Goal: Transaction & Acquisition: Purchase product/service

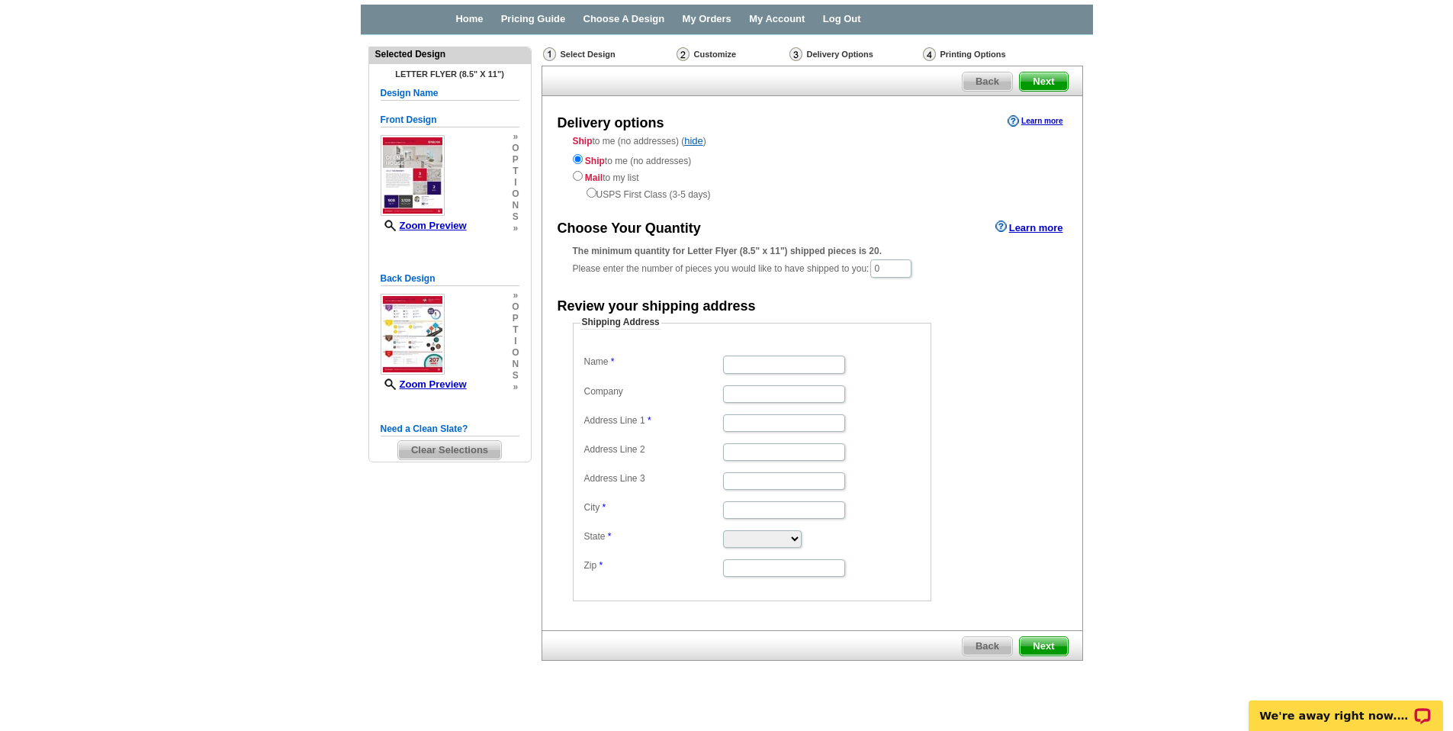
scroll to position [63, 0]
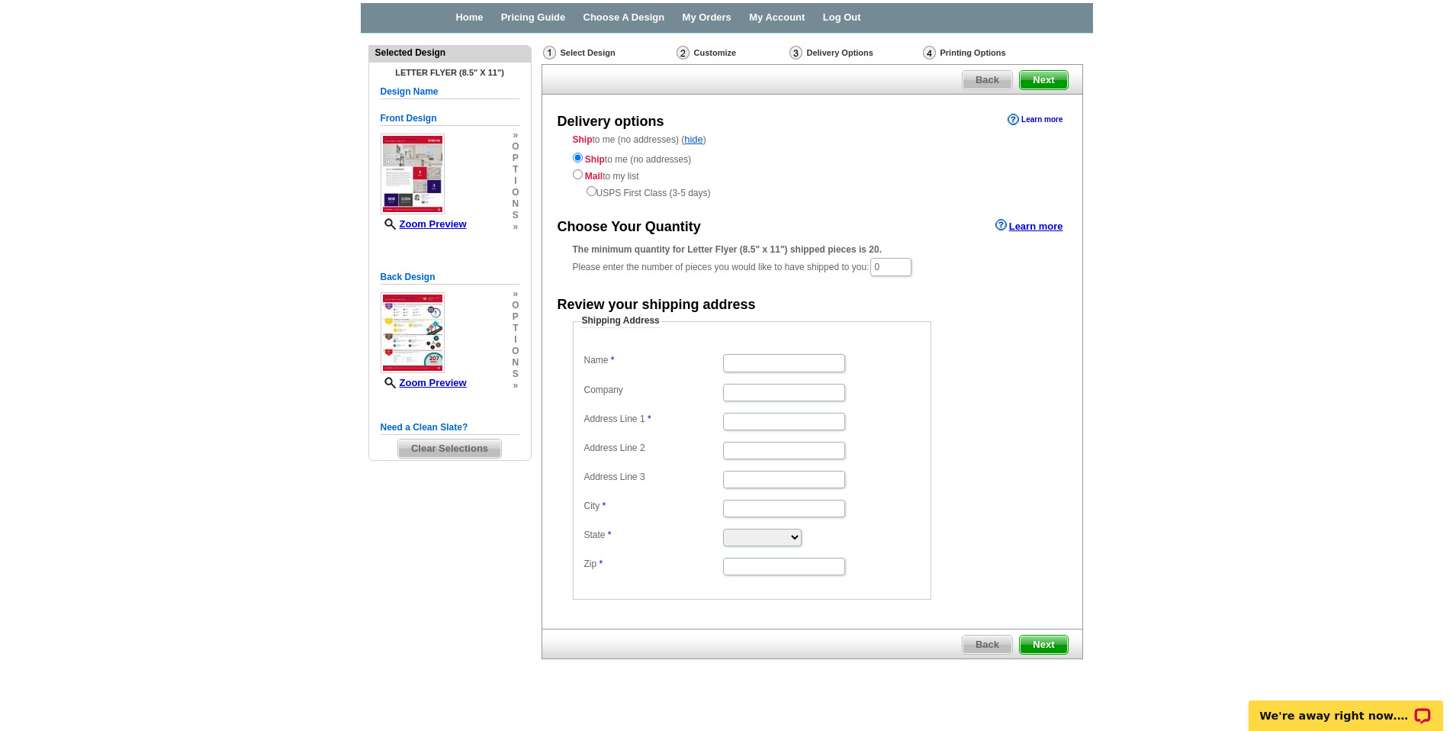
click at [1045, 120] on link "Learn more" at bounding box center [1034, 120] width 55 height 12
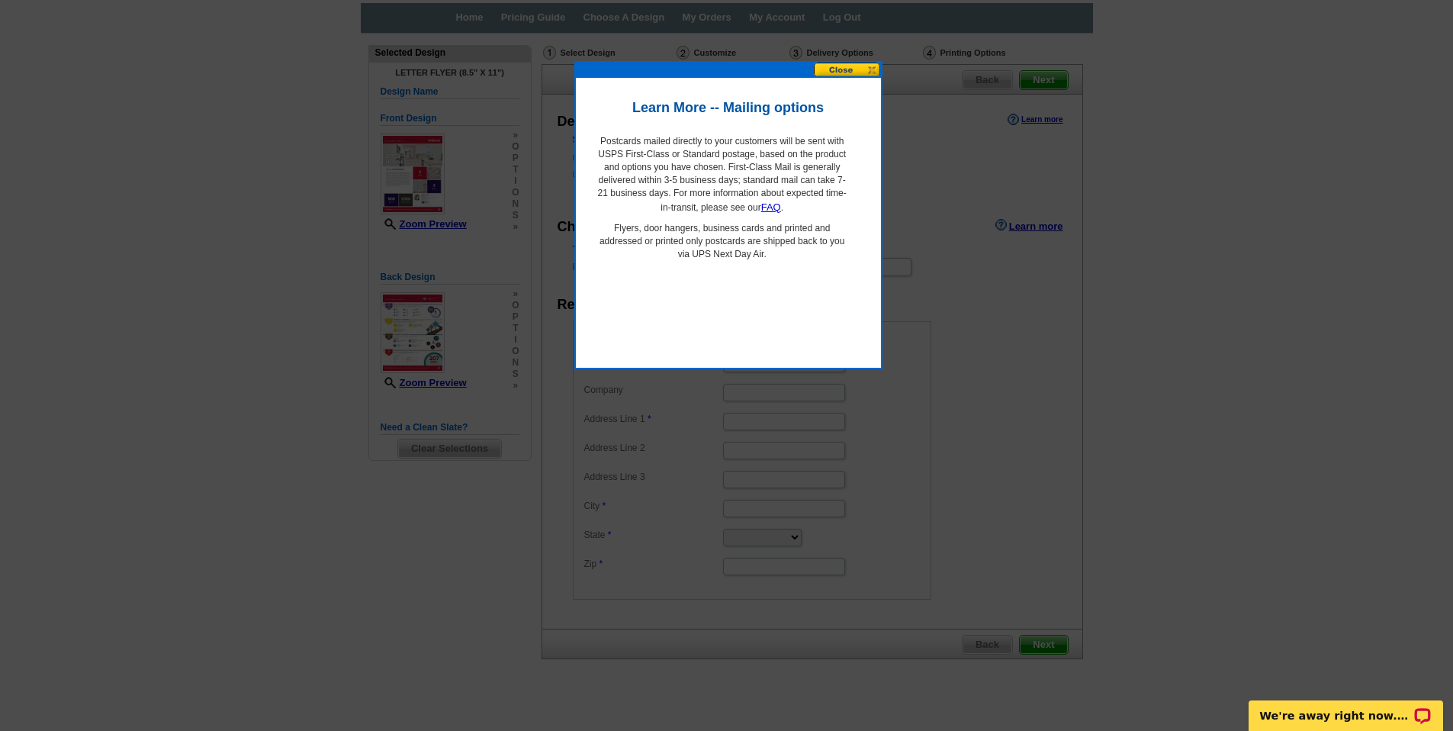
click at [844, 69] on button at bounding box center [847, 70] width 67 height 14
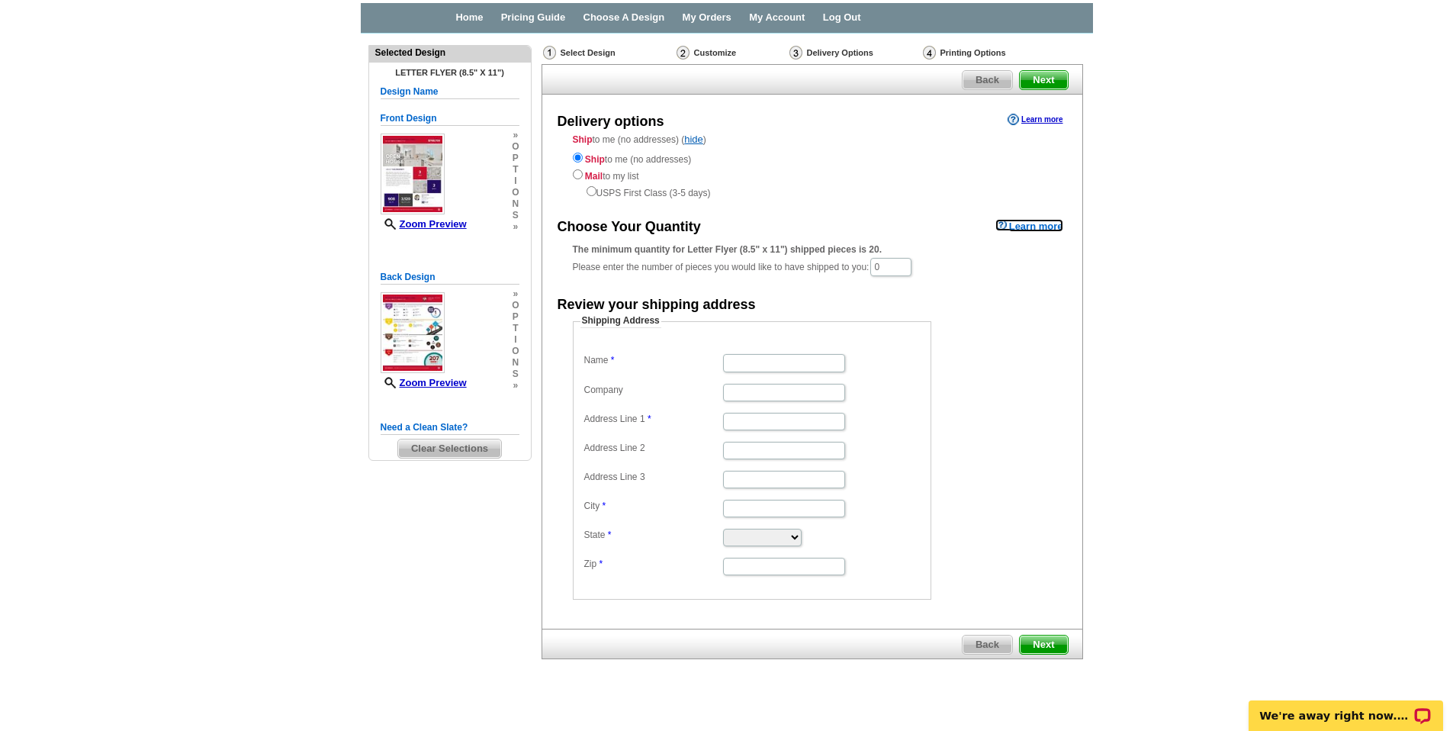
click at [1031, 226] on link "Learn more" at bounding box center [1029, 225] width 68 height 12
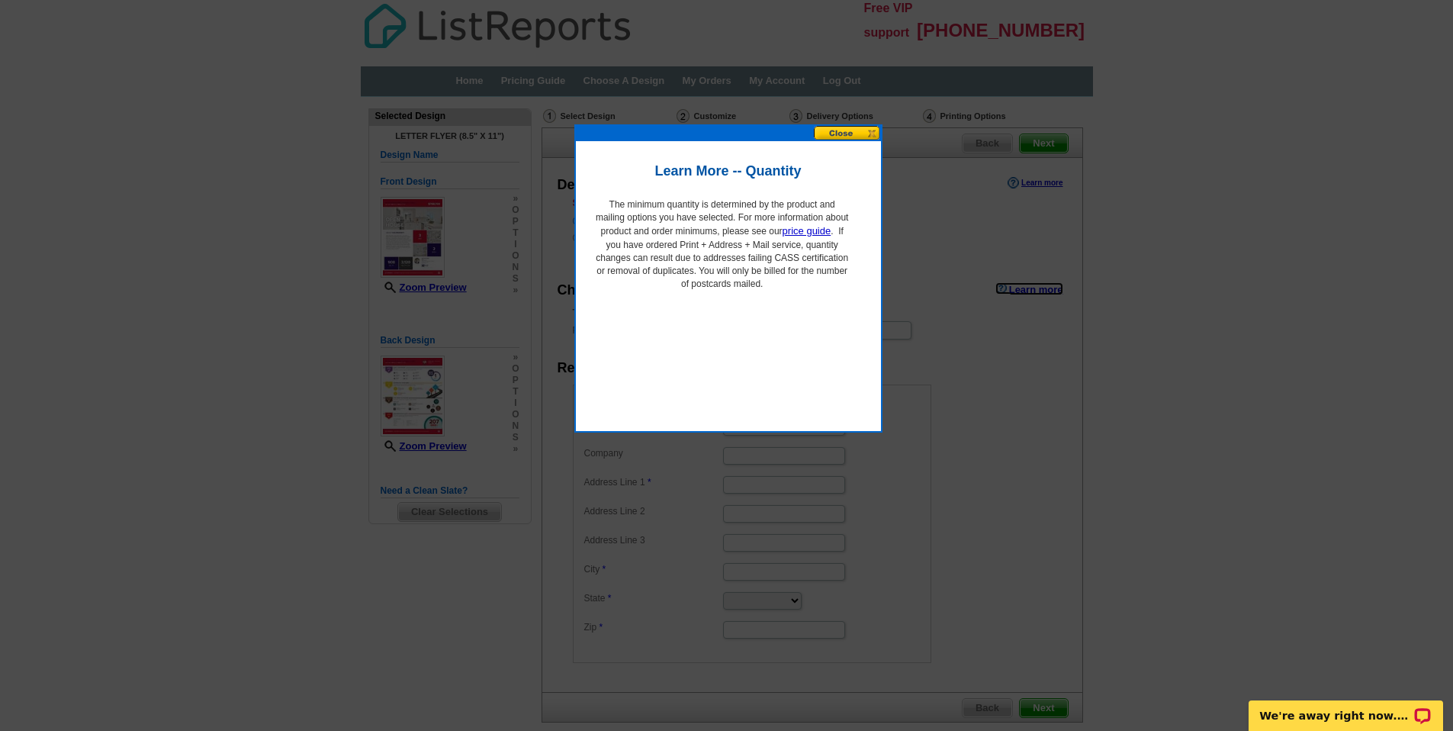
click at [861, 133] on button at bounding box center [847, 133] width 67 height 14
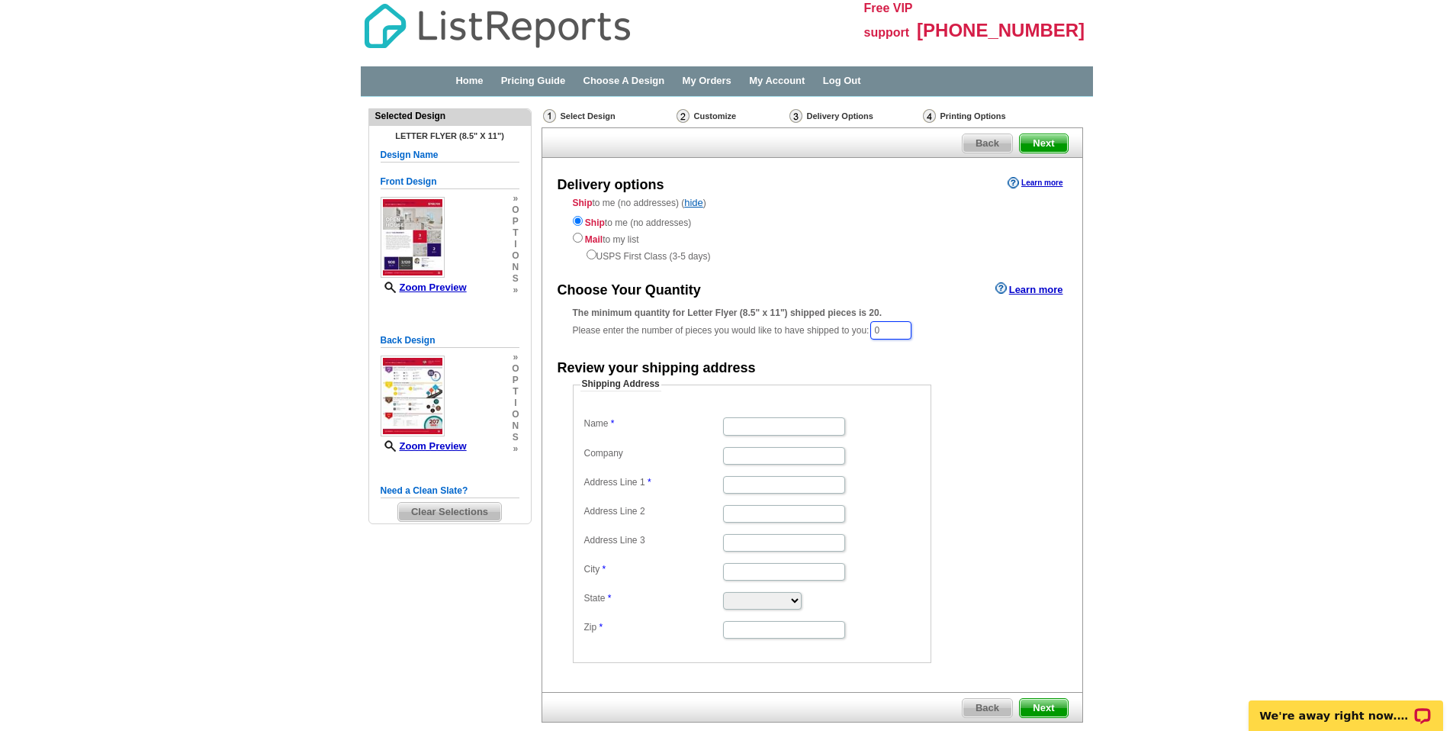
click at [882, 326] on input "0" at bounding box center [890, 330] width 41 height 18
click at [903, 327] on input "0" at bounding box center [890, 330] width 41 height 18
type input "20"
click at [1064, 437] on div "Shipping Address Name Company Address Line 1 Address Line 2 Address Line 3 City…" at bounding box center [812, 521] width 540 height 285
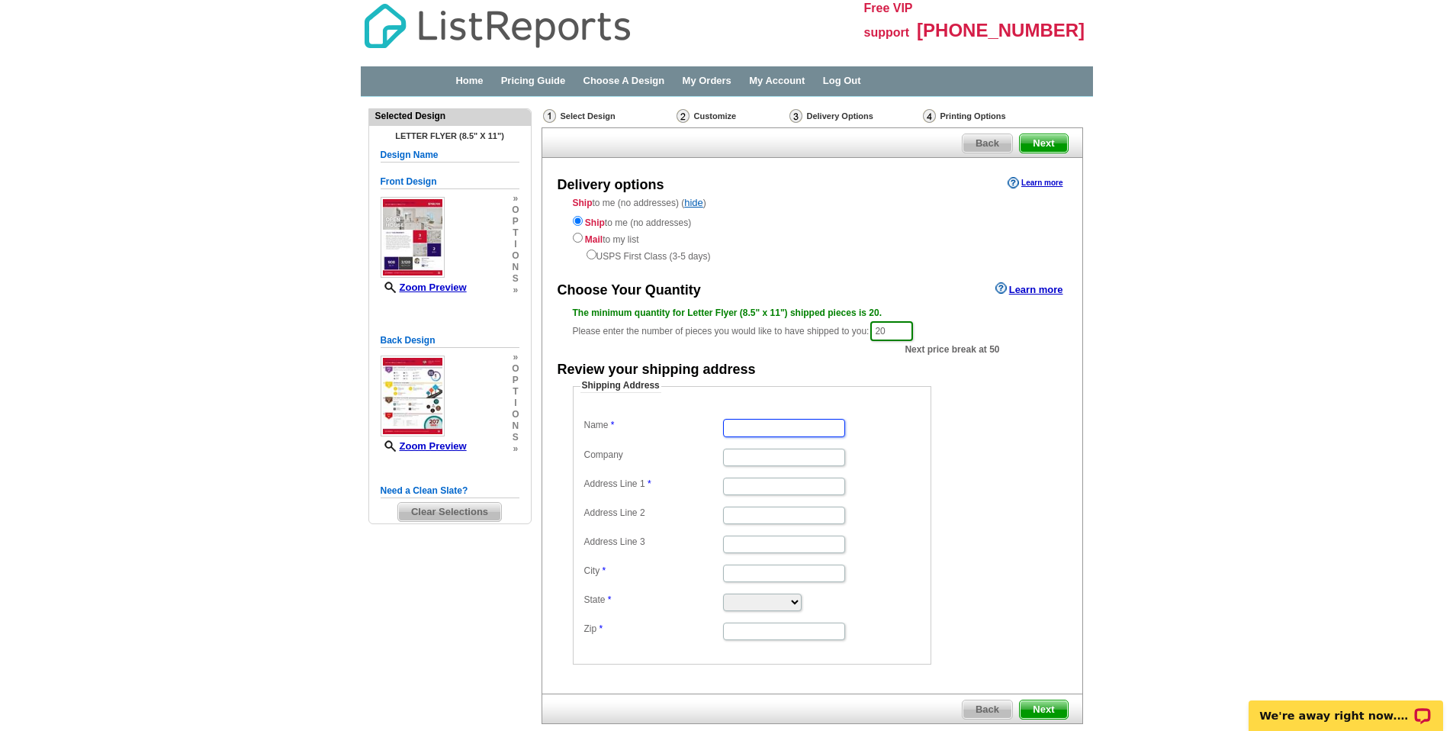
click at [756, 429] on input "Name" at bounding box center [784, 428] width 122 height 18
type input "[PERSON_NAME]"
type input "[STREET_ADDRESS]"
type input "Alhambra"
select select "CA"
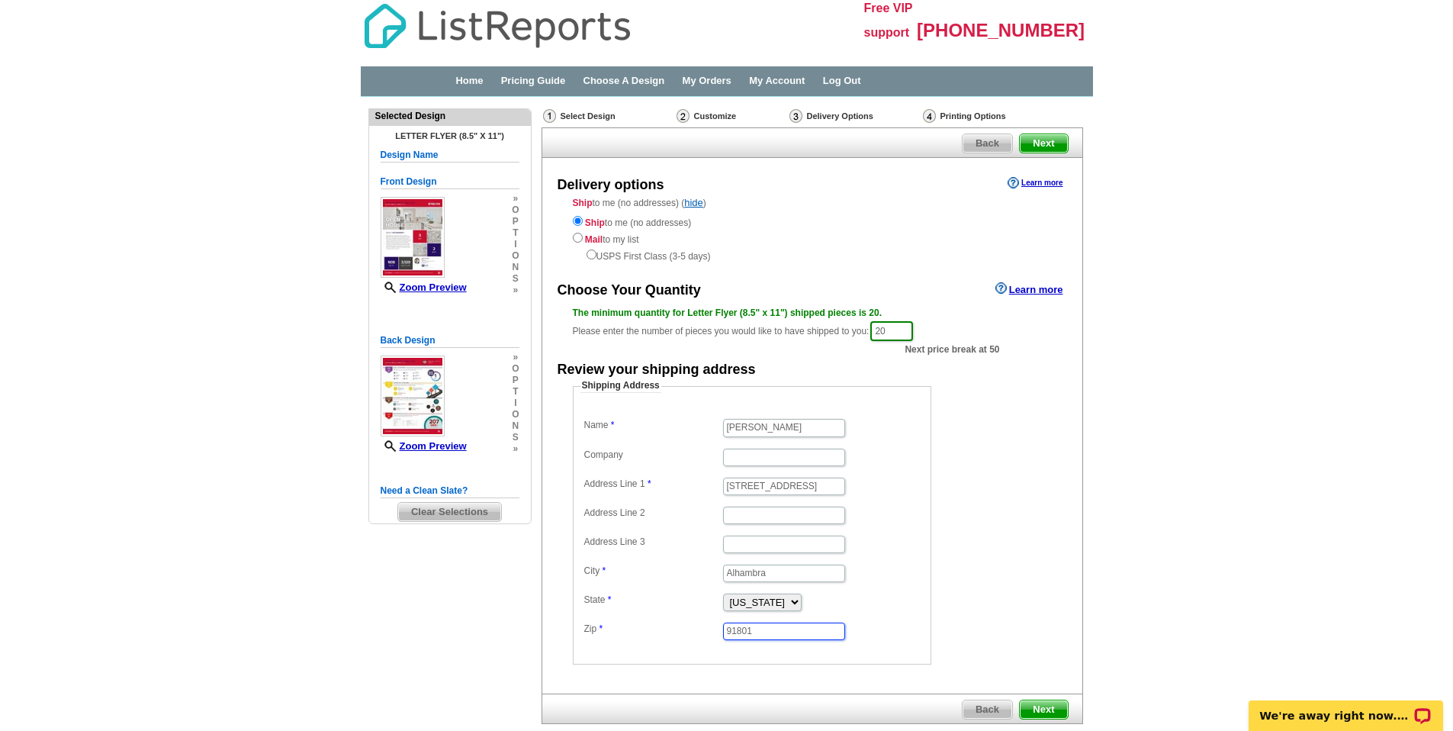
type input "91801"
click at [898, 330] on input "20" at bounding box center [891, 331] width 43 height 20
click at [1028, 472] on form "Shipping Address Name [PERSON_NAME] Company Address Line 1 [STREET_ADDRESS] Add…" at bounding box center [812, 521] width 479 height 285
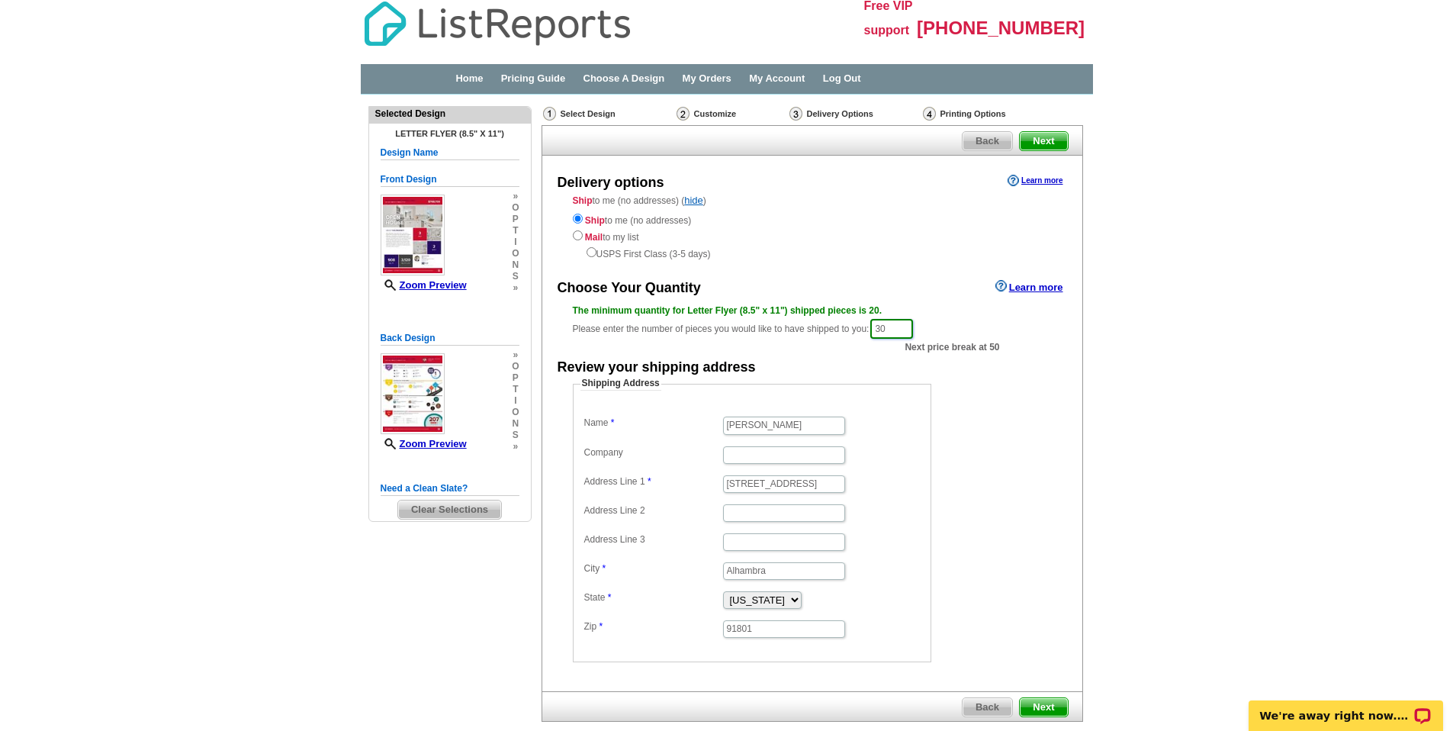
click at [891, 327] on input "30" at bounding box center [891, 329] width 43 height 20
click at [891, 326] on input "30" at bounding box center [891, 329] width 43 height 20
type input "50"
click at [1010, 437] on form "Shipping Address Name [PERSON_NAME] Company Address Line 1 [STREET_ADDRESS] Add…" at bounding box center [812, 519] width 479 height 285
click at [1044, 704] on span "Next" at bounding box center [1043, 707] width 47 height 18
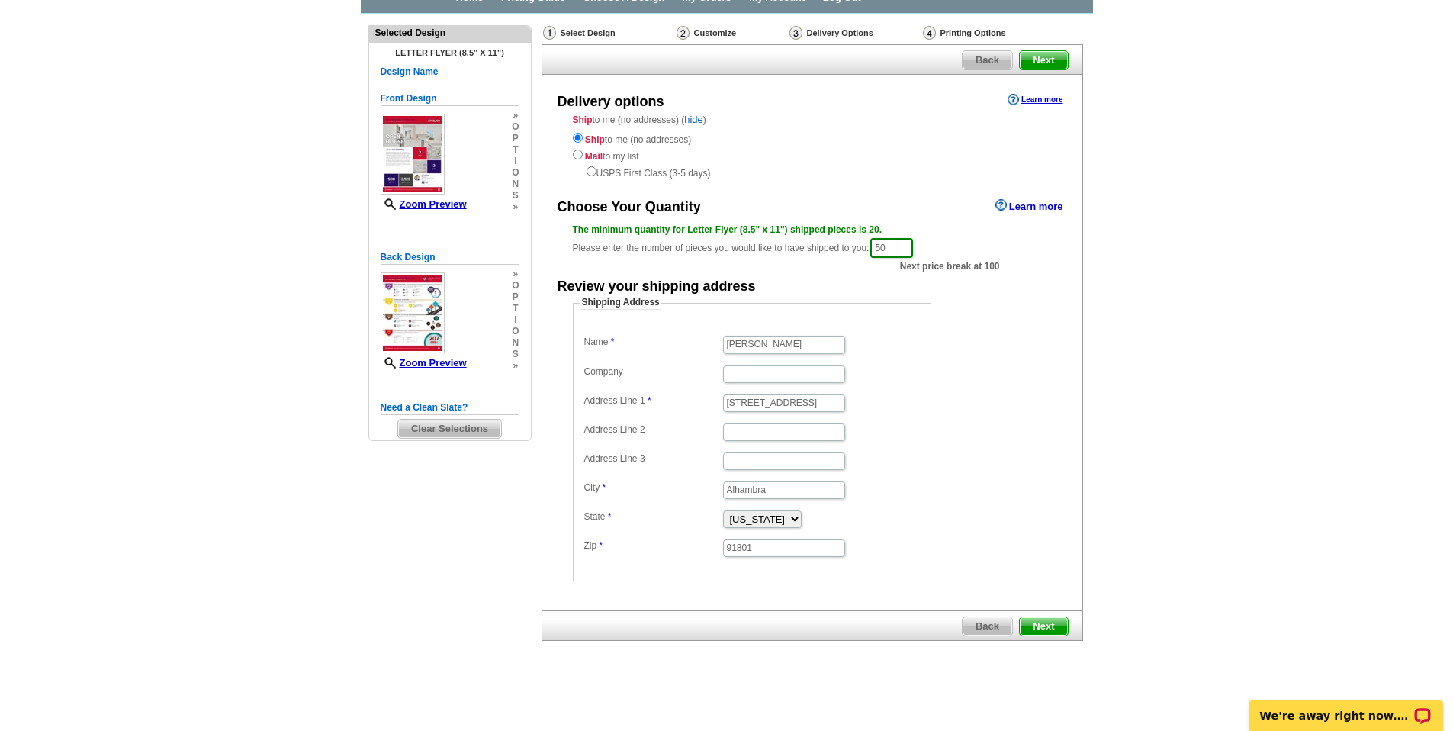
scroll to position [0, 0]
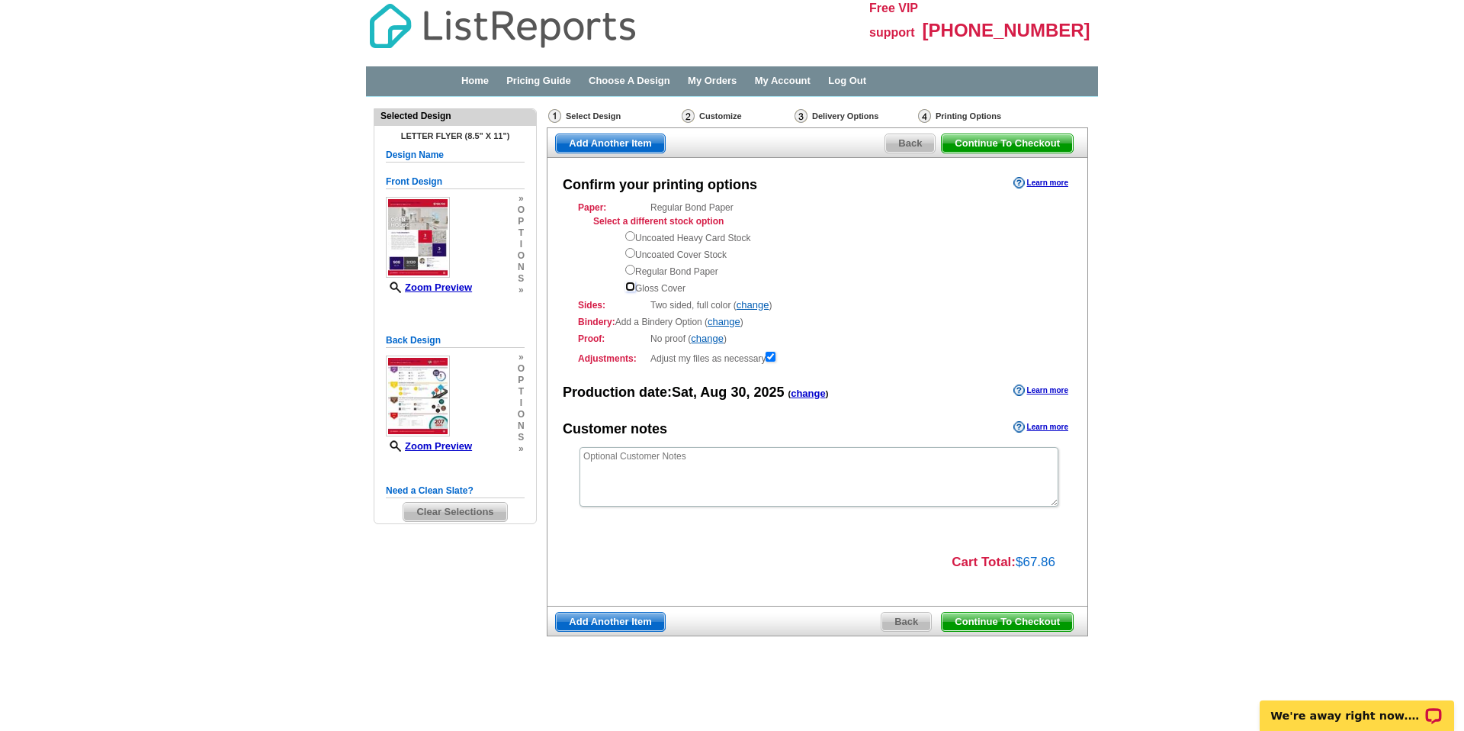
click at [631, 284] on input "radio" at bounding box center [630, 286] width 10 height 10
radio input "true"
click at [630, 249] on input "radio" at bounding box center [630, 253] width 10 height 10
radio input "true"
click at [630, 236] on input "radio" at bounding box center [630, 236] width 10 height 10
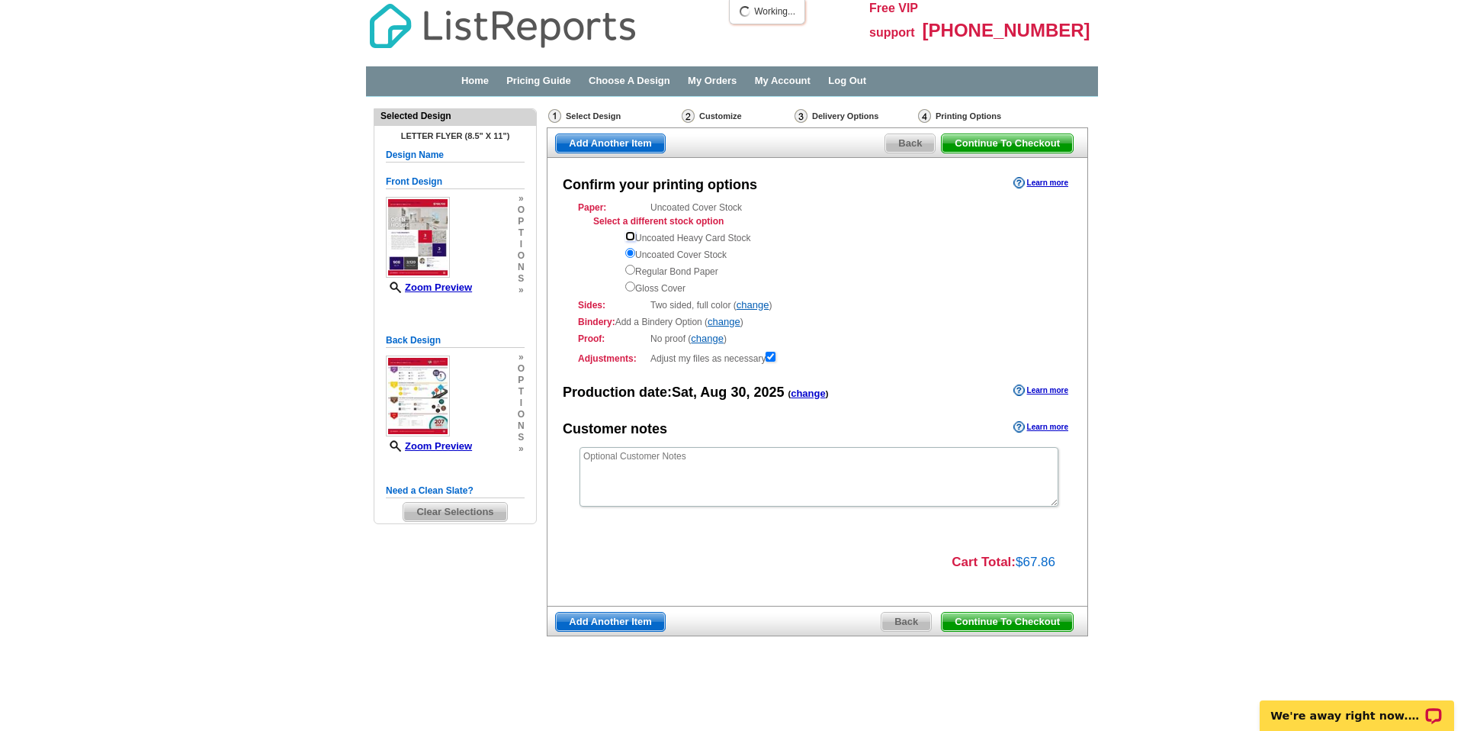
radio input "true"
click at [624, 269] on div "Select a different stock option Uncoated Heavy Card Stock Uncoated Cover Stock …" at bounding box center [825, 254] width 464 height 81
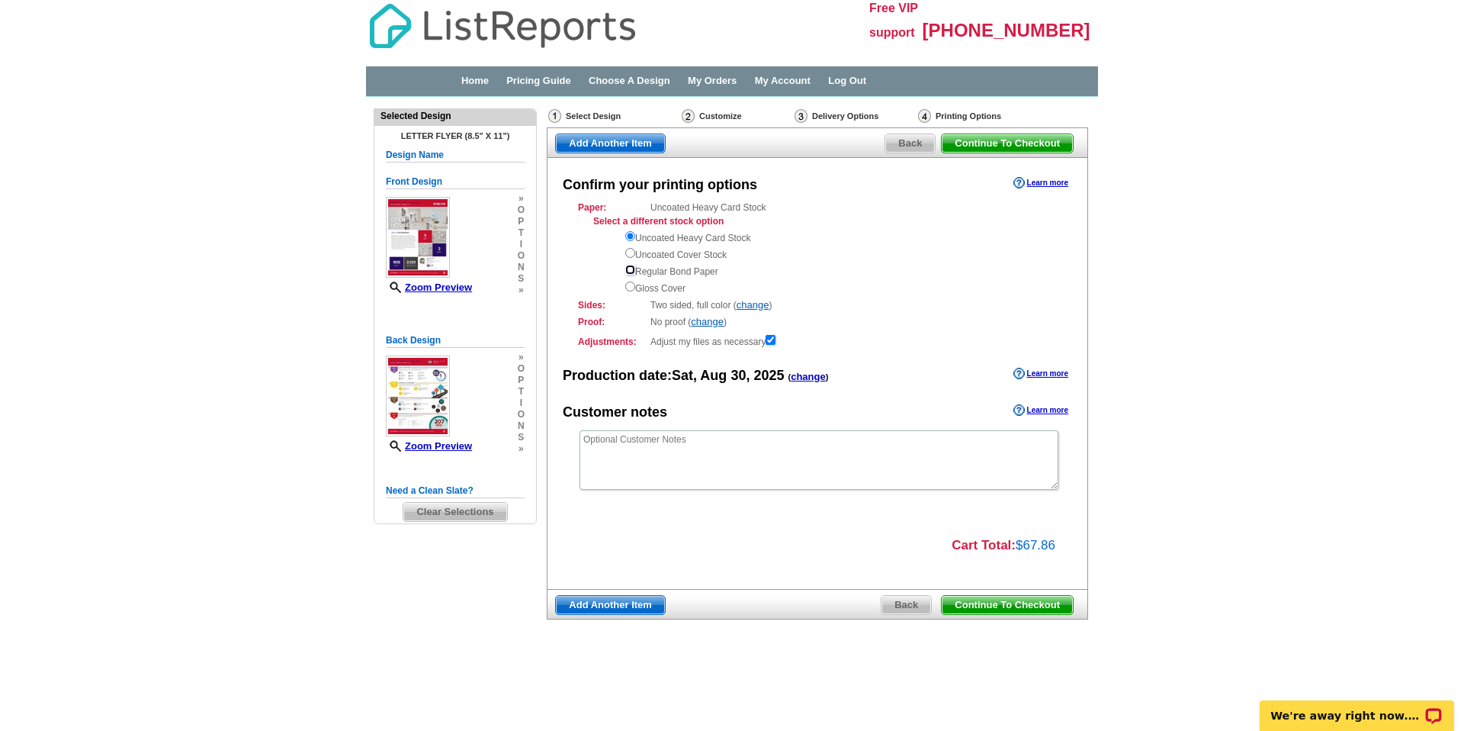
click at [627, 267] on input "radio" at bounding box center [630, 270] width 10 height 10
radio input "true"
